Goal: Complete application form: Complete application form

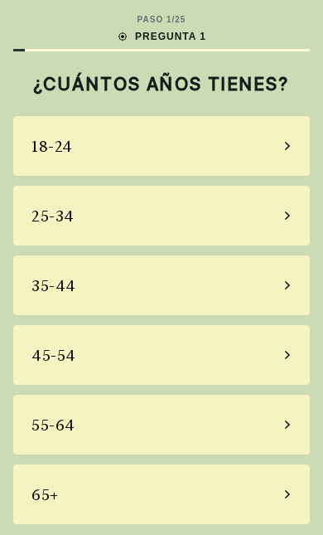
click at [287, 482] on div "65+" at bounding box center [161, 494] width 297 height 60
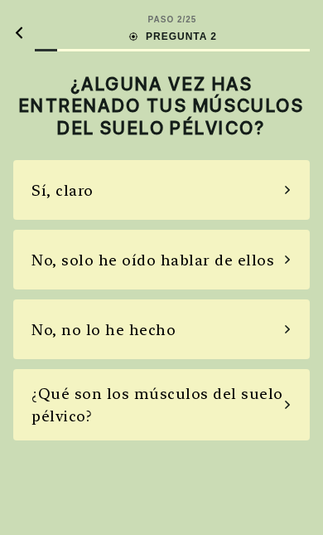
click at [308, 432] on div "¿Qué son los músculos del suelo pélvico?" at bounding box center [161, 404] width 297 height 71
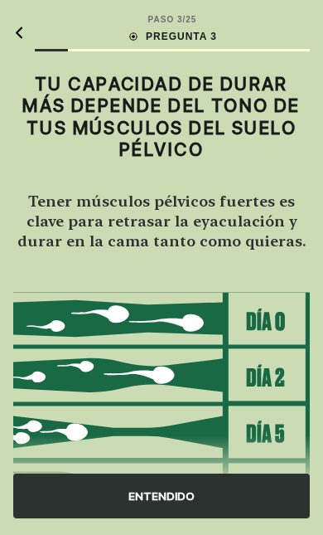
click at [318, 443] on div "ENTENDIDO" at bounding box center [161, 484] width 323 height 99
click at [317, 446] on div "ENTENDIDO" at bounding box center [161, 484] width 323 height 99
click at [317, 447] on div "ENTENDIDO" at bounding box center [161, 484] width 323 height 99
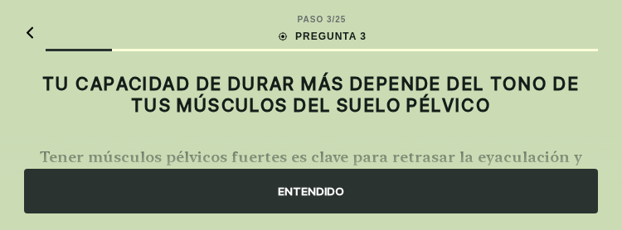
click at [322, 198] on div "ENTENDIDO" at bounding box center [311, 191] width 574 height 45
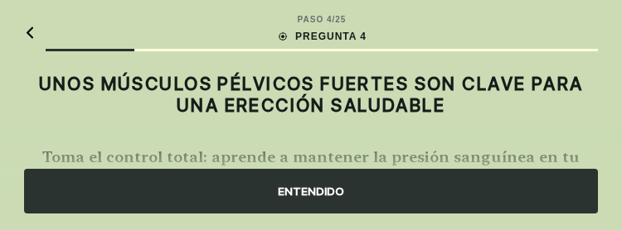
click at [322, 194] on div "ENTENDIDO" at bounding box center [311, 191] width 574 height 45
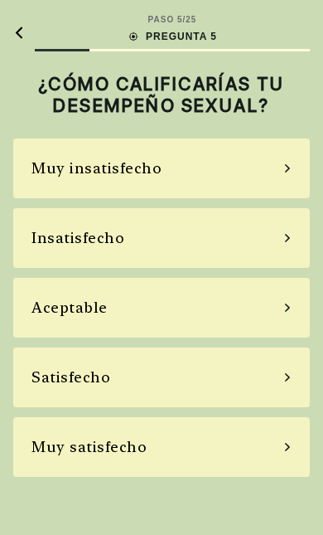
click at [279, 177] on div "Muy insatisfecho" at bounding box center [161, 168] width 297 height 60
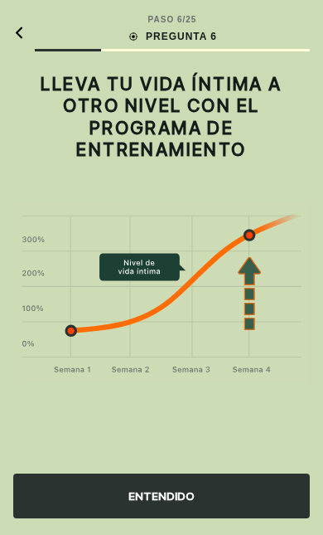
click at [237, 488] on div "ENTENDIDO" at bounding box center [161, 495] width 297 height 45
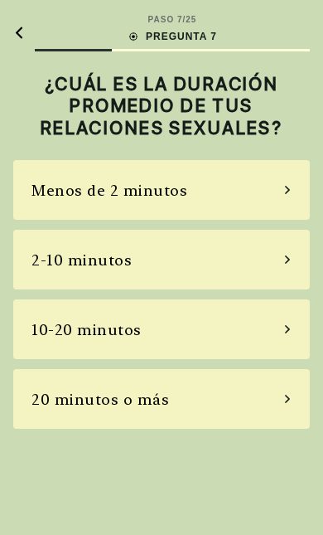
click at [282, 326] on div "10-20 minutos" at bounding box center [161, 329] width 297 height 60
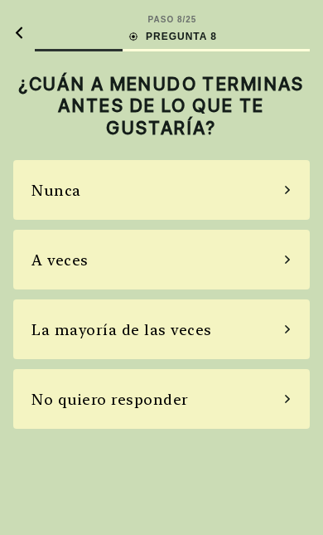
click at [280, 192] on div "Nunca" at bounding box center [161, 190] width 297 height 60
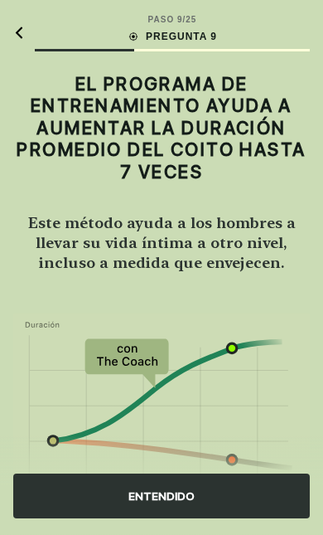
scroll to position [2, 0]
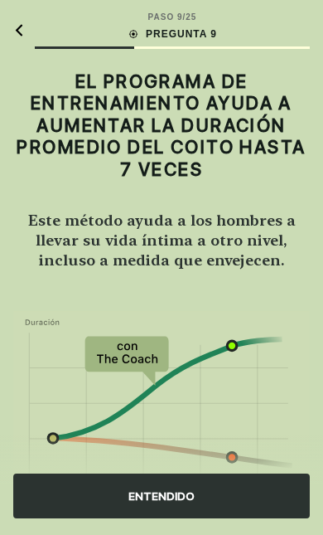
click at [217, 503] on div "ENTENDIDO" at bounding box center [161, 495] width 297 height 45
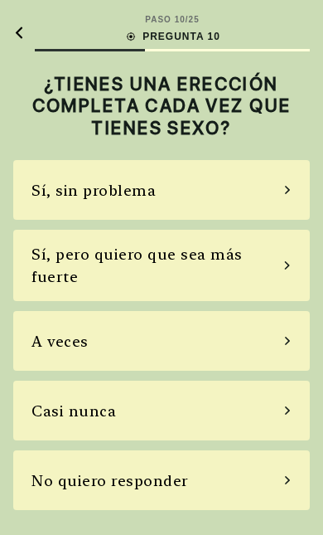
click at [272, 190] on div "Sí, sin problema" at bounding box center [161, 190] width 297 height 60
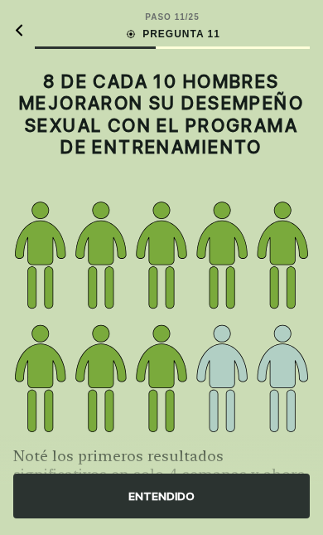
click at [239, 502] on div "ENTENDIDO" at bounding box center [161, 495] width 297 height 45
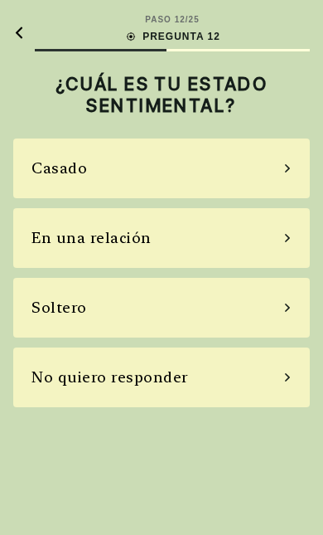
click at [280, 164] on div "Casado" at bounding box center [161, 168] width 297 height 60
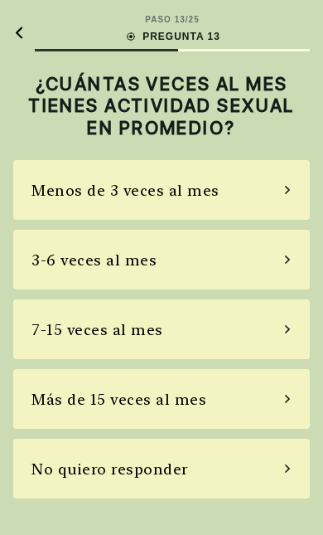
click at [259, 388] on div "Más de 15 veces al mes" at bounding box center [161, 399] width 297 height 60
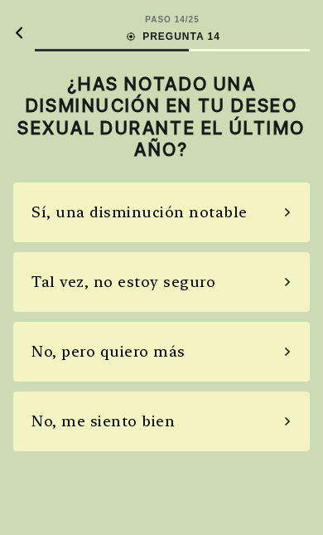
click at [246, 419] on div "No, me siento bien" at bounding box center [161, 421] width 297 height 60
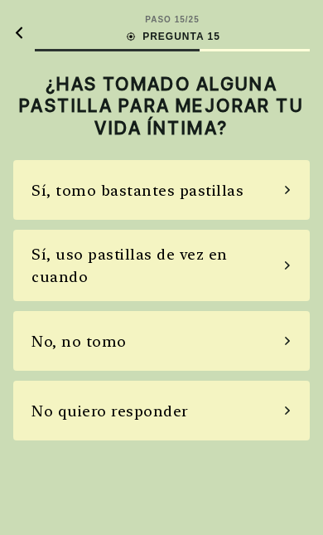
click at [263, 339] on div "No, no tomo" at bounding box center [161, 341] width 297 height 60
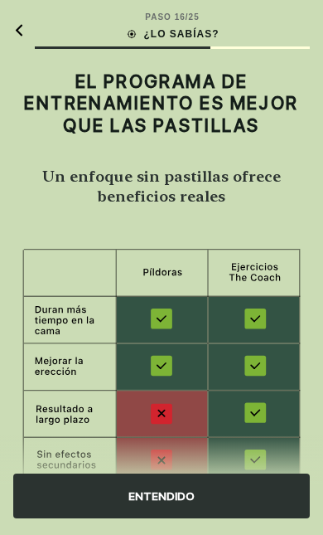
click at [238, 495] on div "ENTENDIDO" at bounding box center [161, 495] width 297 height 45
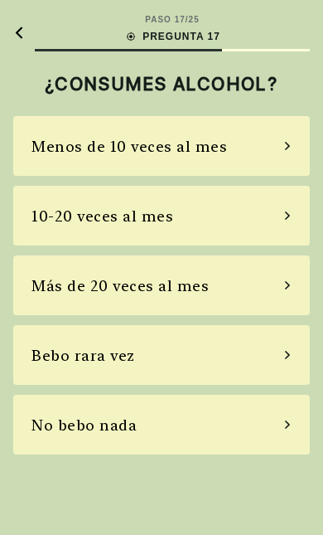
click at [287, 296] on div "Más de 20 veces al mes" at bounding box center [161, 285] width 297 height 60
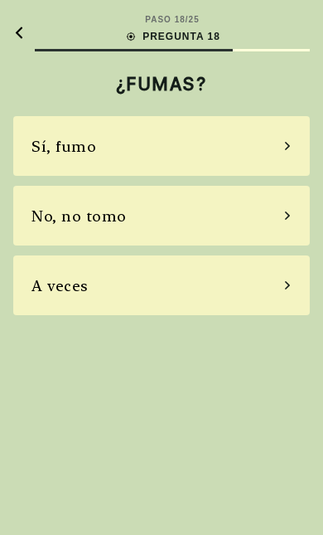
click at [269, 296] on div "A veces" at bounding box center [161, 285] width 297 height 60
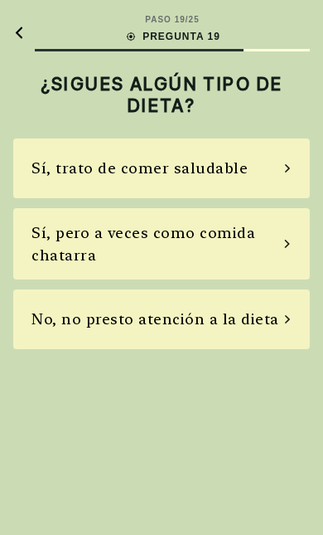
click at [265, 364] on div "PASO 19 / 25 PREGUNTA 19 ¿SIGUES ALGÚN TIPO DE DIETA? Sí, trato de comer saluda…" at bounding box center [161, 267] width 323 height 535
click at [265, 320] on div "No, no presto atención a la dieta" at bounding box center [155, 319] width 248 height 22
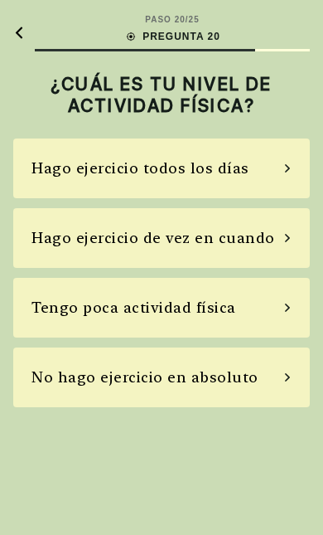
click at [271, 363] on div "No hago ejercicio en absoluto" at bounding box center [161, 377] width 297 height 60
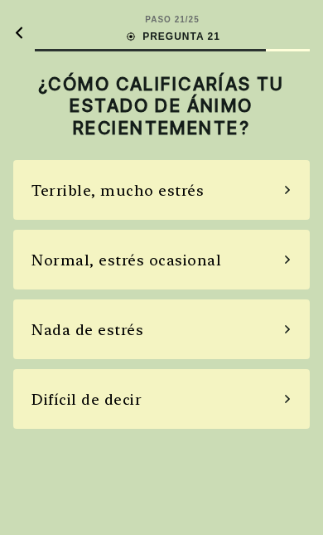
click at [263, 388] on div "Difícil de decir" at bounding box center [161, 399] width 297 height 60
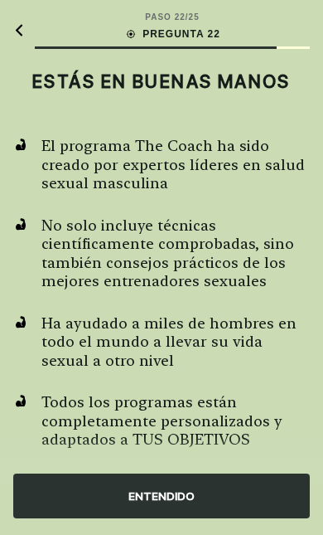
click at [225, 462] on div "ENTENDIDO" at bounding box center [161, 484] width 323 height 99
click at [218, 487] on div "ENTENDIDO" at bounding box center [161, 495] width 297 height 45
